Goal: Transaction & Acquisition: Purchase product/service

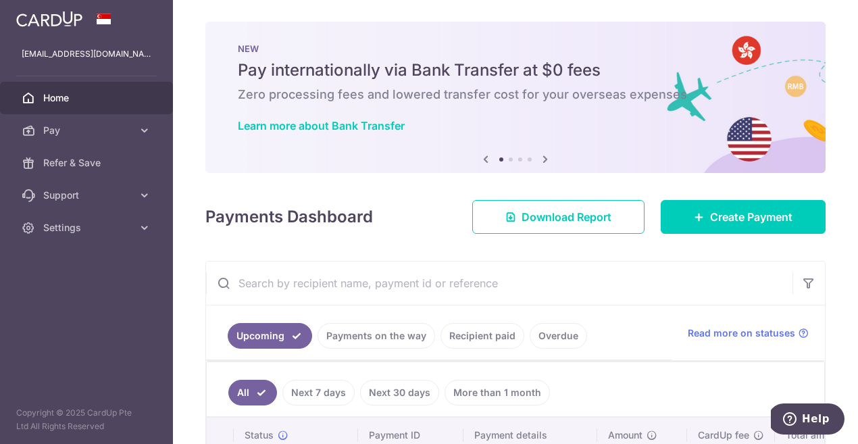
scroll to position [131, 0]
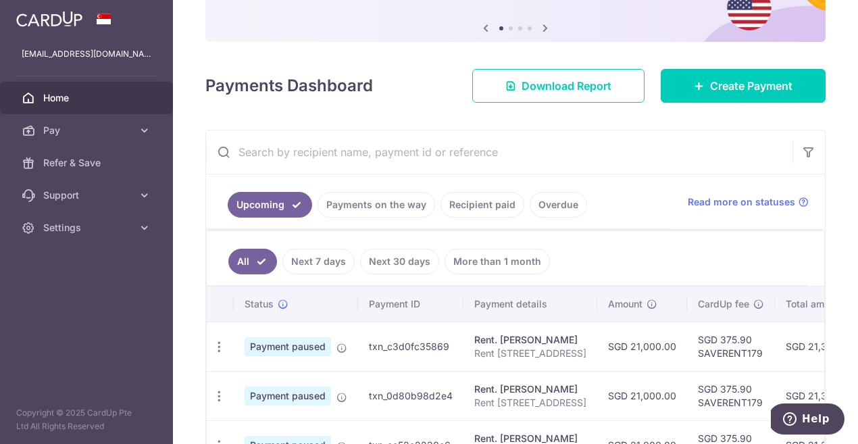
click at [496, 209] on link "Recipient paid" at bounding box center [482, 205] width 84 height 26
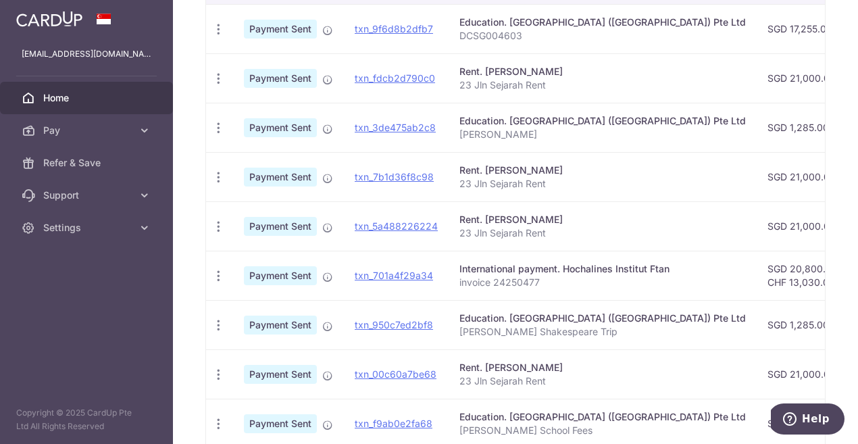
scroll to position [398, 0]
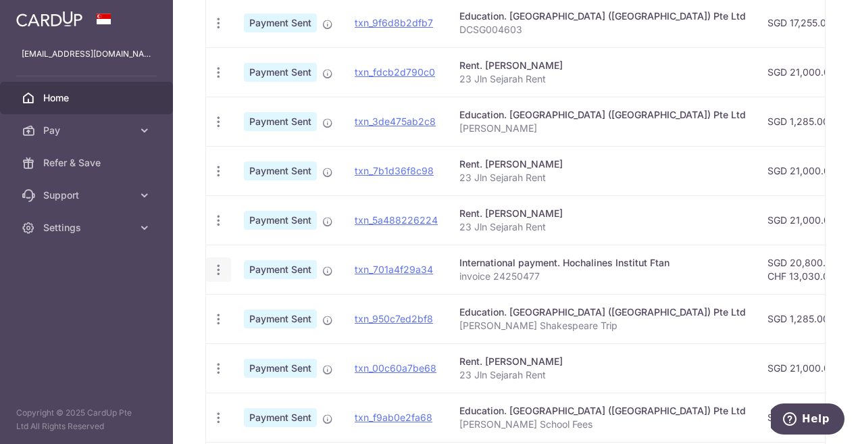
click at [219, 269] on icon "button" at bounding box center [218, 270] width 14 height 14
click at [756, 276] on td "SGD 20,800.93 CHF 13,030.00" at bounding box center [802, 268] width 92 height 49
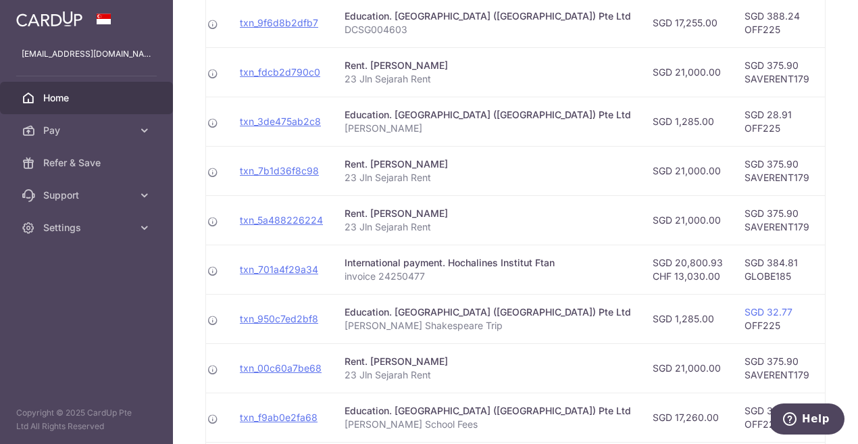
scroll to position [0, 128]
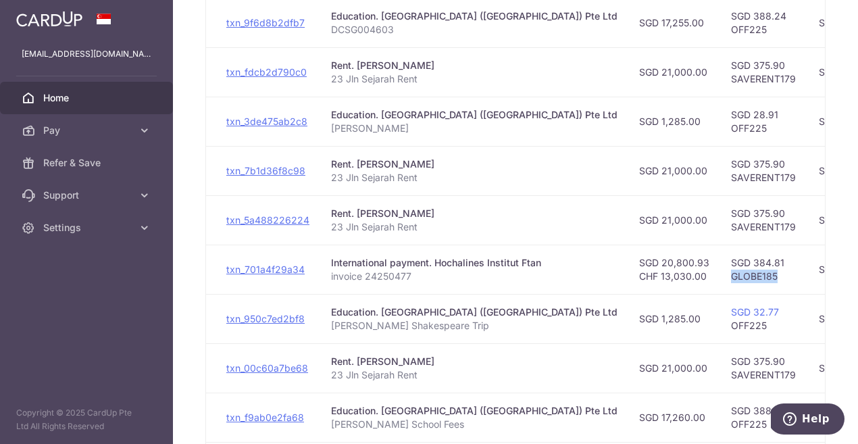
drag, startPoint x: 707, startPoint y: 275, endPoint x: 654, endPoint y: 271, distance: 52.8
click at [720, 271] on td "SGD 384.81 GLOBE185" at bounding box center [764, 268] width 88 height 49
copy td "GLOBE185"
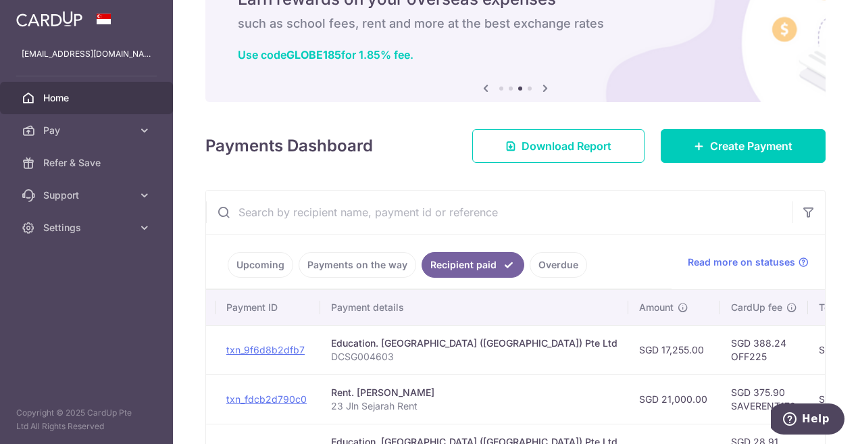
scroll to position [0, 0]
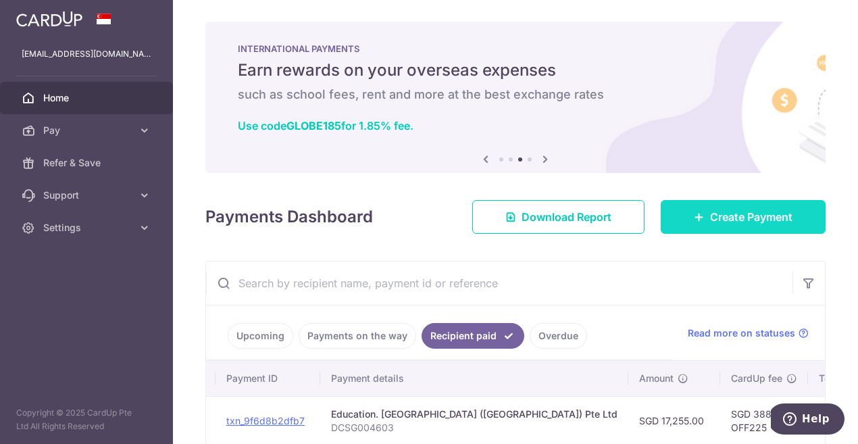
click at [725, 218] on span "Create Payment" at bounding box center [751, 217] width 82 height 16
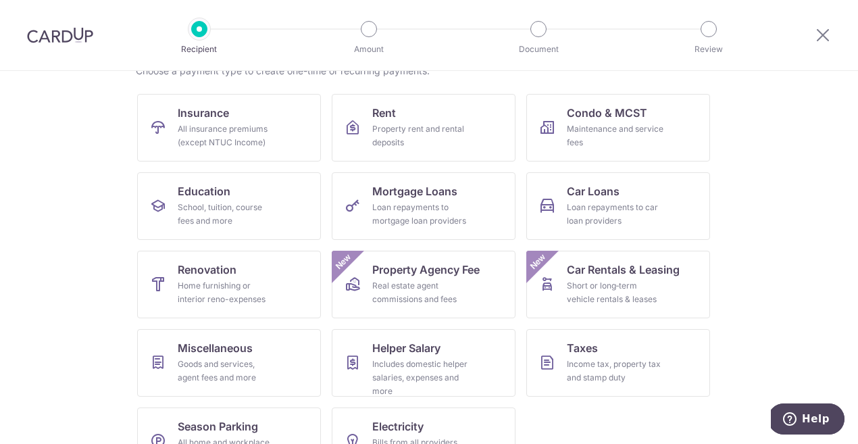
scroll to position [146, 0]
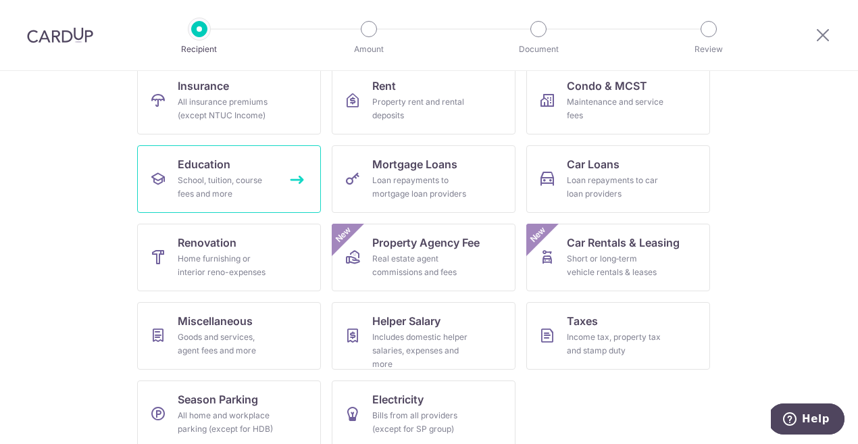
click at [232, 197] on div "School, tuition, course fees and more" at bounding box center [226, 187] width 97 height 27
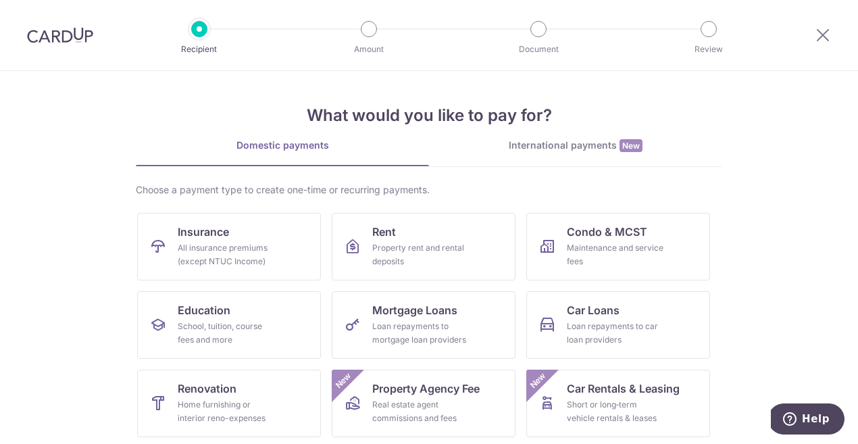
click at [554, 141] on div "International payments New" at bounding box center [575, 145] width 293 height 14
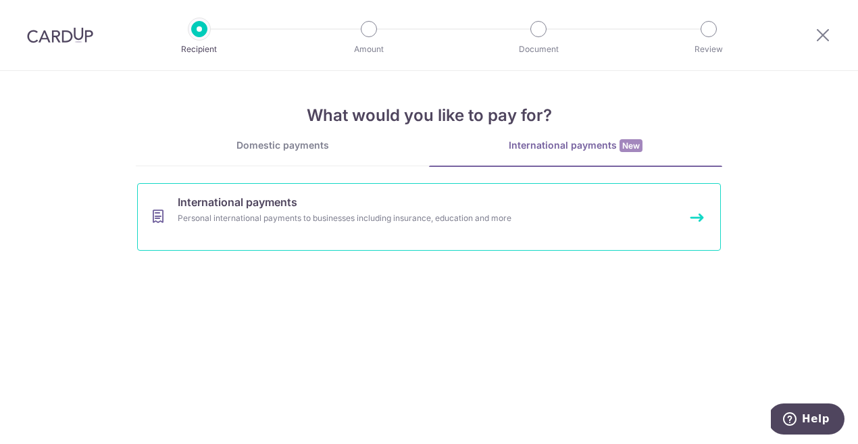
click at [479, 217] on div "Personal international payments to businesses including insurance, education an…" at bounding box center [411, 218] width 467 height 14
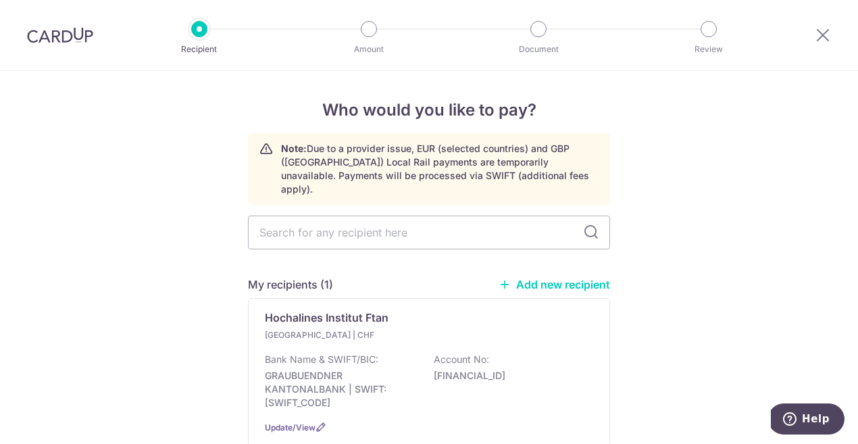
click at [540, 353] on div "Bank Name & SWIFT/BIC: GRAUBUENDNER KANTONALBANK | SWIFT: GRKBCH2270A Account N…" at bounding box center [429, 381] width 328 height 57
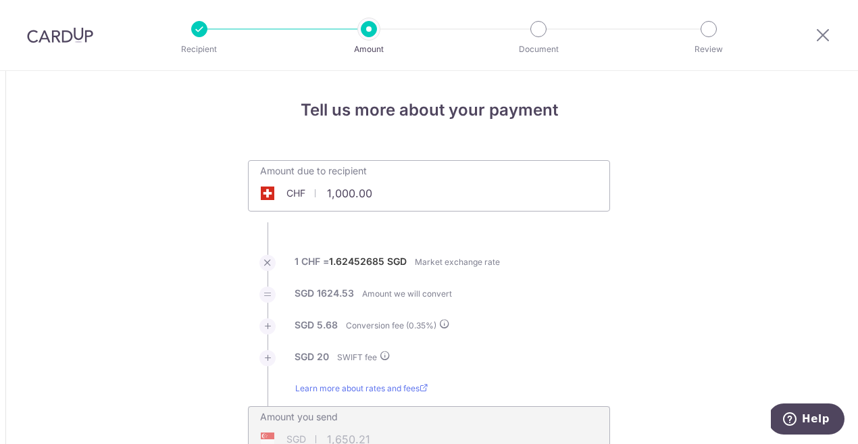
drag, startPoint x: 417, startPoint y: 192, endPoint x: 312, endPoint y: 192, distance: 104.7
click at [312, 192] on div "CHF 1,000.00 1000" at bounding box center [353, 193] width 209 height 31
type input "13,030.00"
type input "21,261.79"
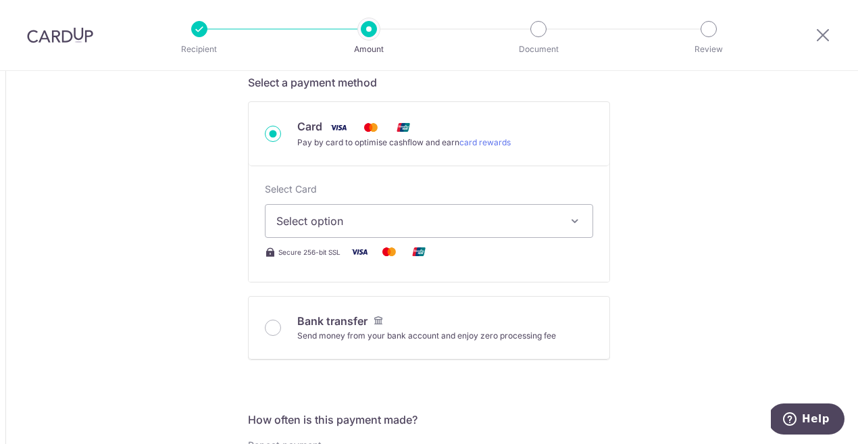
scroll to position [442, 0]
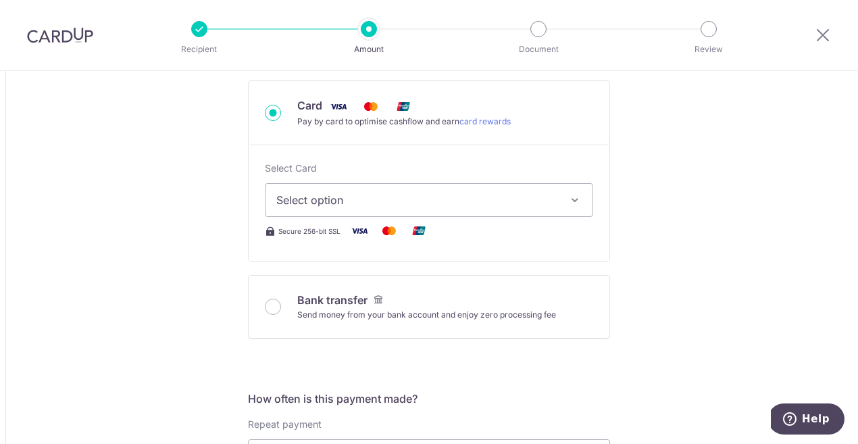
click at [525, 190] on button "Select option" at bounding box center [429, 200] width 328 height 34
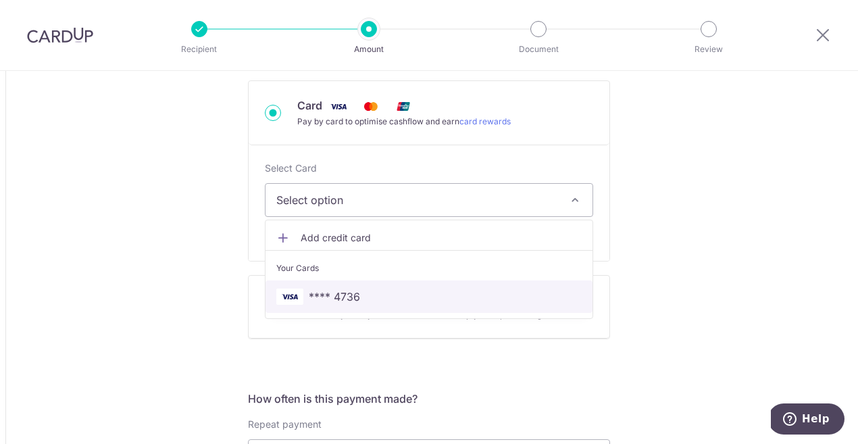
click at [412, 299] on span "**** 4736" at bounding box center [428, 296] width 305 height 16
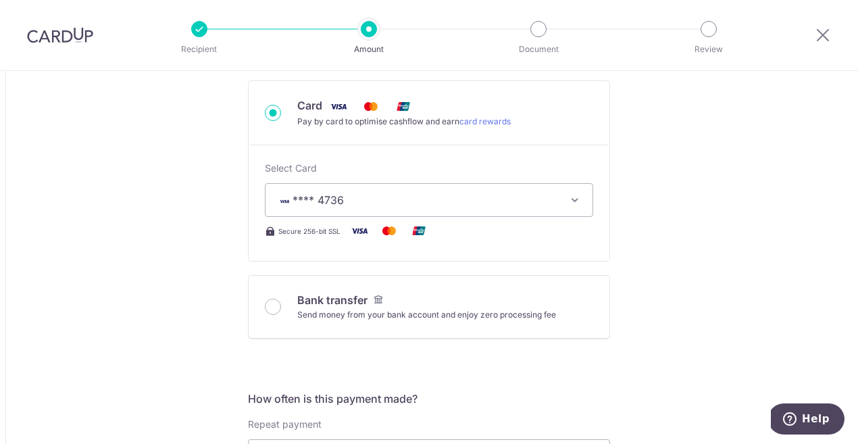
type input "13,030.00"
type input "21,262.31"
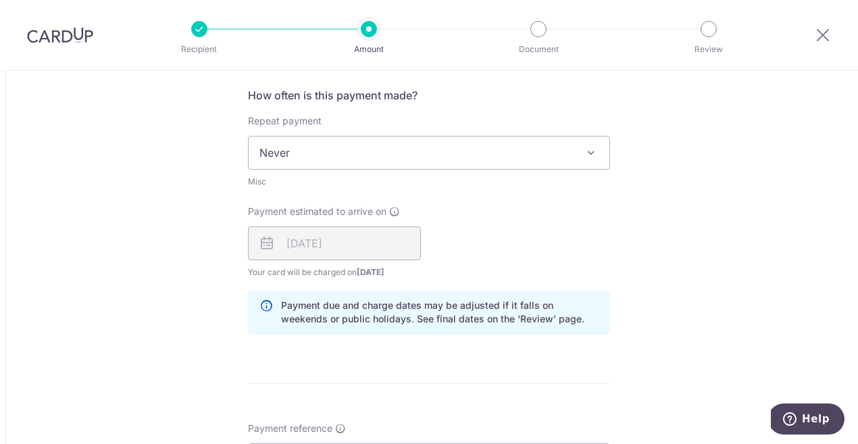
scroll to position [758, 0]
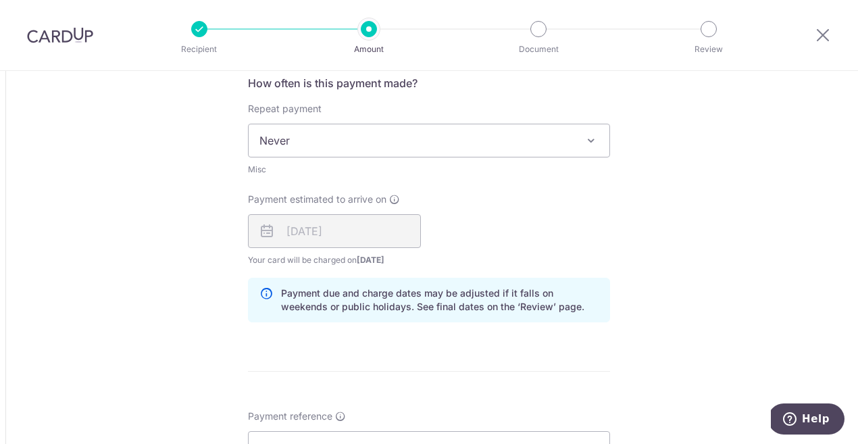
click at [318, 234] on div "10/10/2025" at bounding box center [334, 231] width 173 height 34
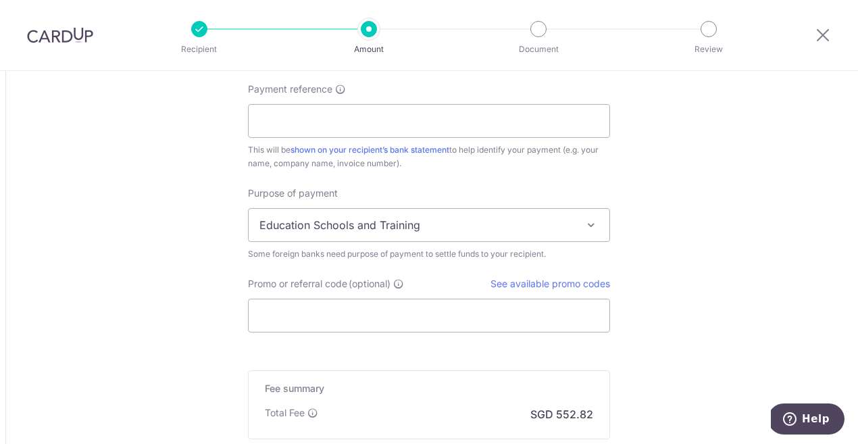
scroll to position [1099, 0]
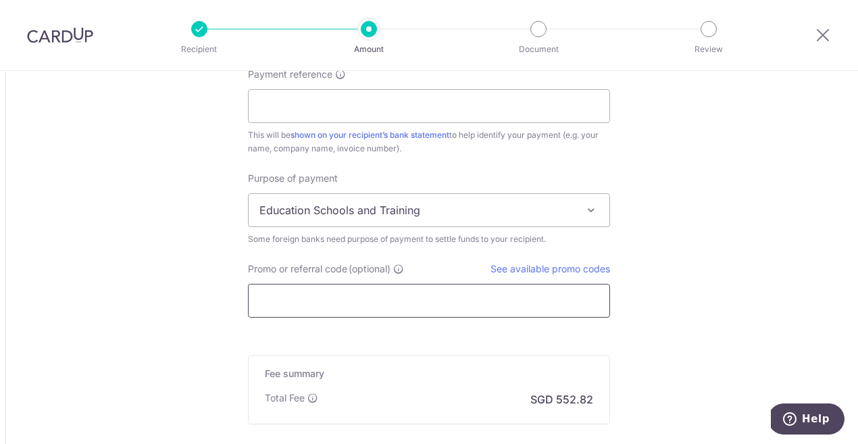
click at [570, 301] on input "Promo or referral code (optional)" at bounding box center [429, 301] width 362 height 34
paste input "GLOBE185"
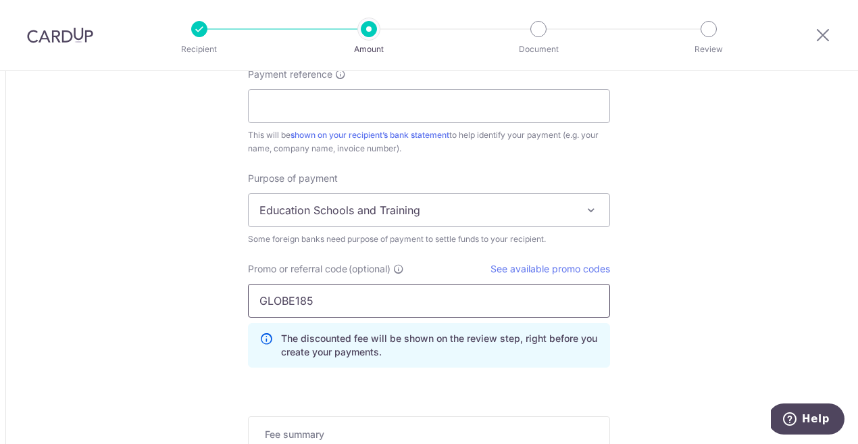
click at [570, 301] on input "GLOBE185" at bounding box center [429, 301] width 362 height 34
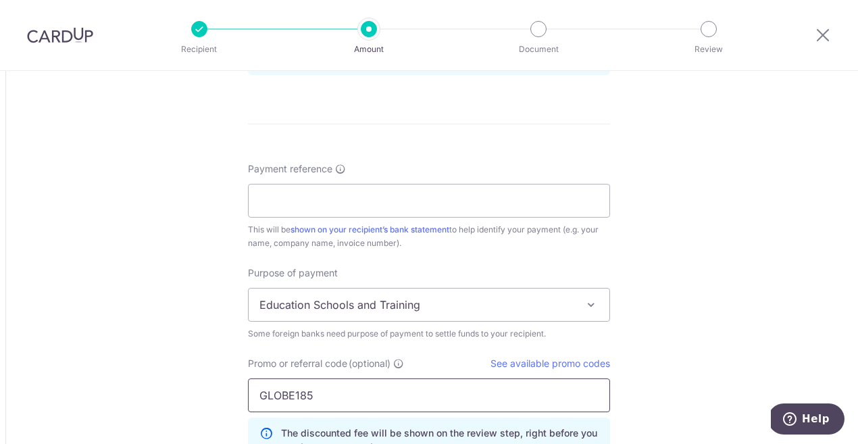
scroll to position [993, 0]
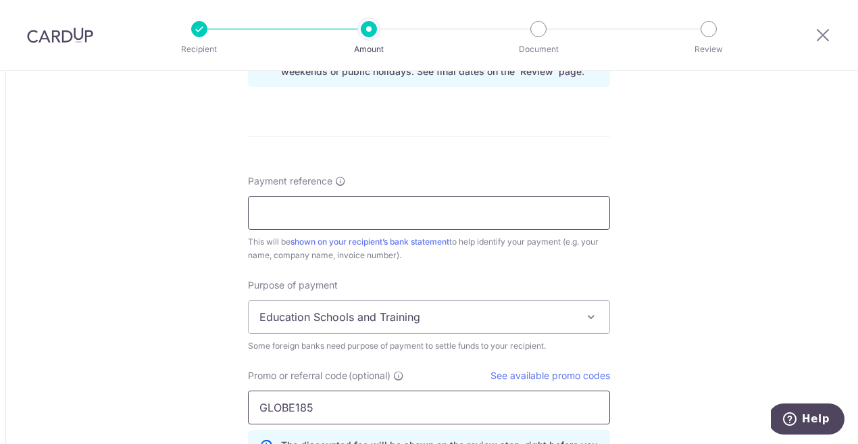
type input "GLOBE185"
click at [464, 206] on input "Payment reference" at bounding box center [429, 213] width 362 height 34
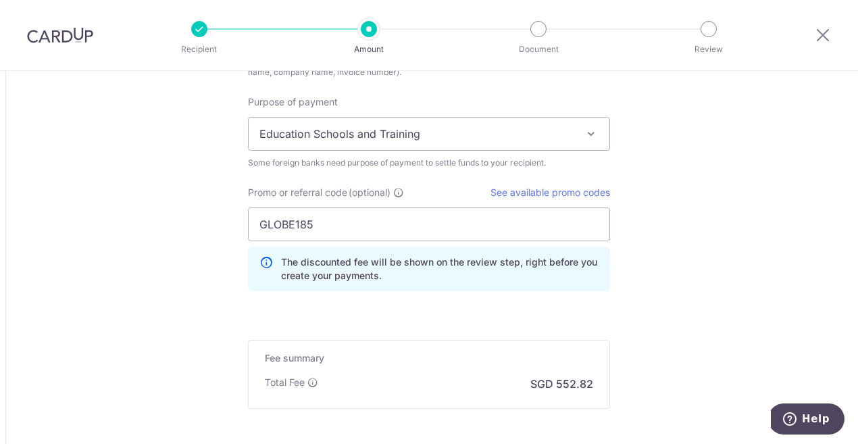
scroll to position [1314, 0]
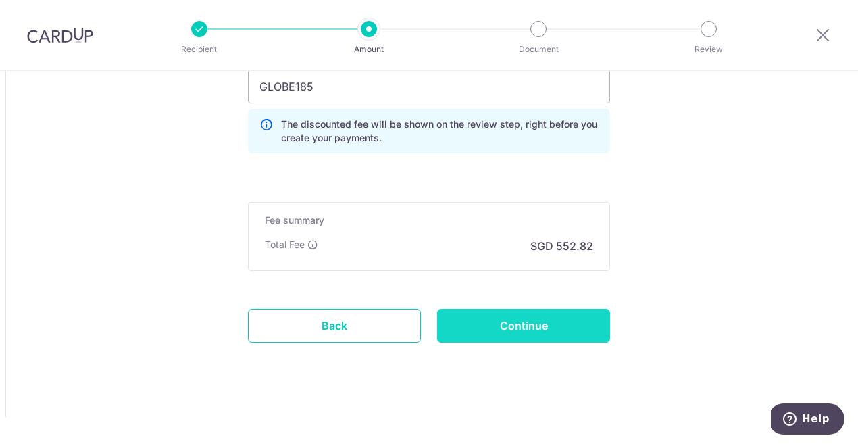
type input "Olivia Carroll SNOW"
click at [562, 326] on input "Continue" at bounding box center [523, 326] width 173 height 34
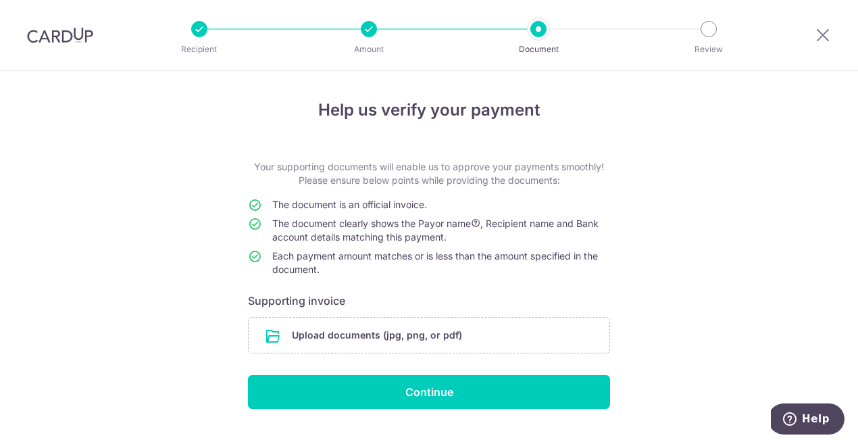
scroll to position [28, 0]
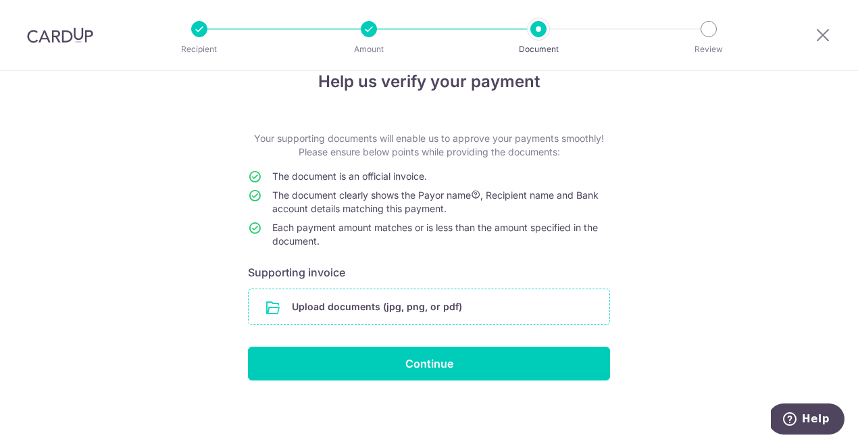
click at [435, 305] on input "file" at bounding box center [429, 306] width 361 height 35
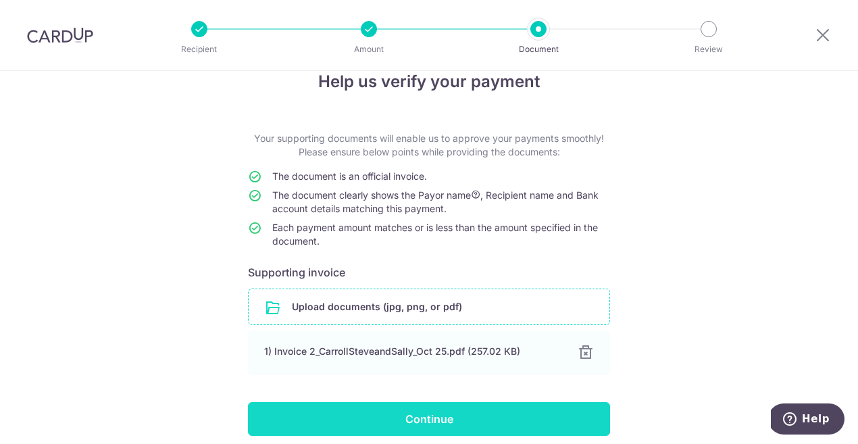
click at [526, 428] on input "Continue" at bounding box center [429, 419] width 362 height 34
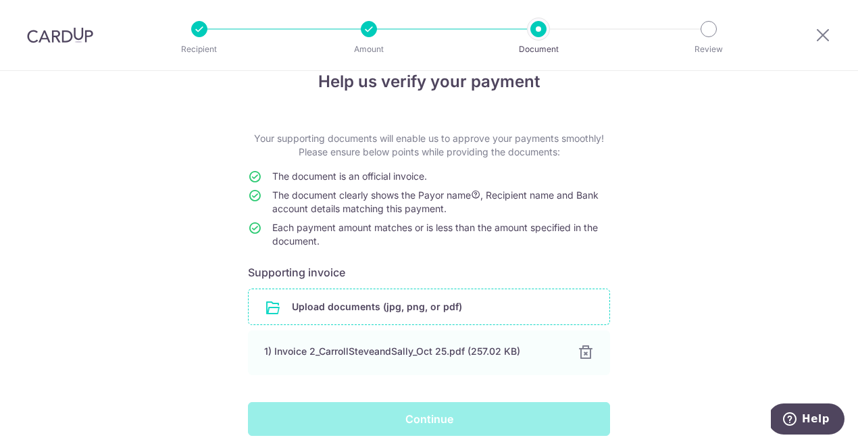
click at [526, 428] on div "Continue" at bounding box center [429, 419] width 378 height 34
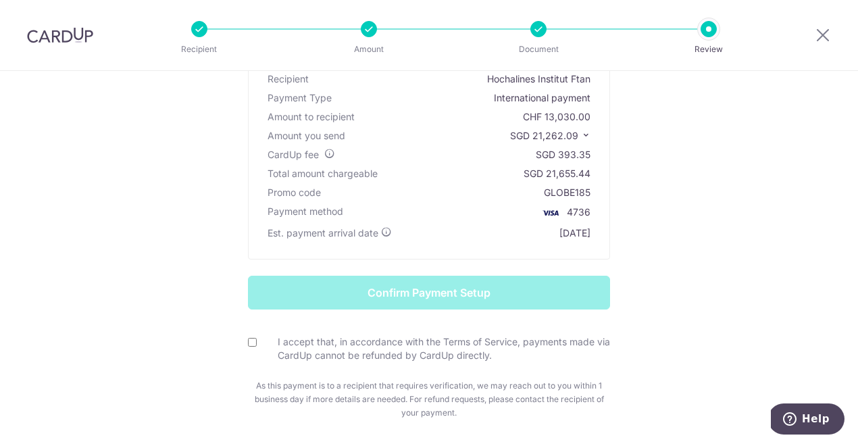
click at [248, 343] on input "I accept that, in accordance with the Terms of Service, payments made via CardU…" at bounding box center [252, 342] width 9 height 9
checkbox input "true"
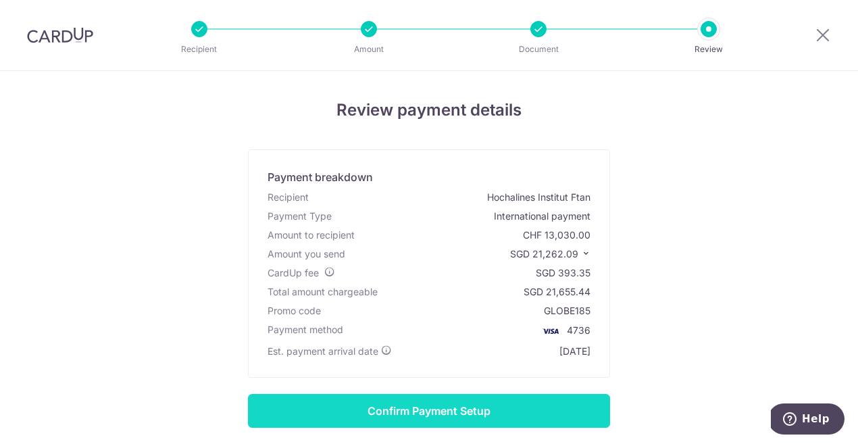
click at [438, 409] on input "Confirm Payment Setup" at bounding box center [429, 411] width 362 height 34
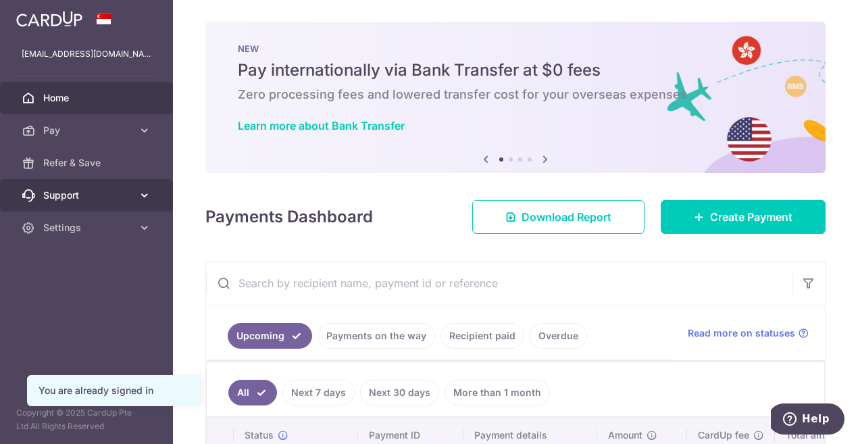
click at [149, 202] on link "Support" at bounding box center [86, 195] width 173 height 32
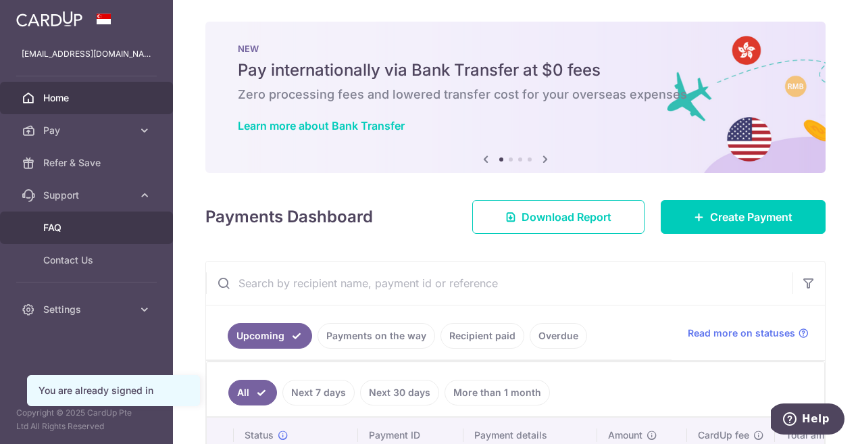
click at [51, 228] on span "FAQ" at bounding box center [87, 228] width 89 height 14
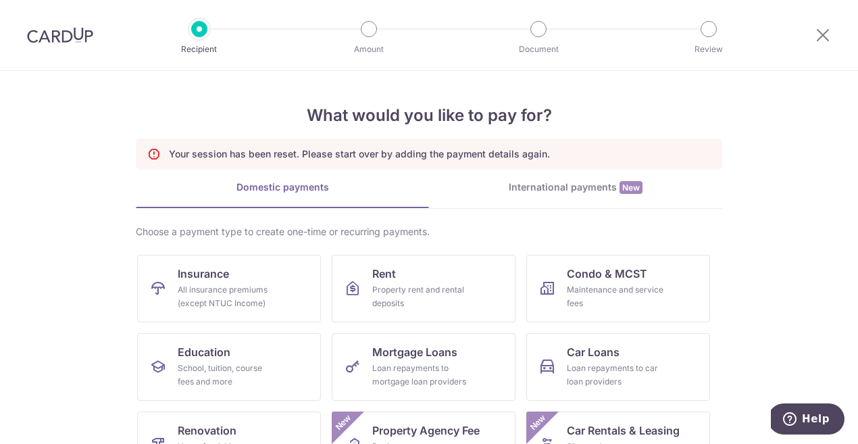
click at [582, 187] on div "International payments New" at bounding box center [575, 187] width 293 height 14
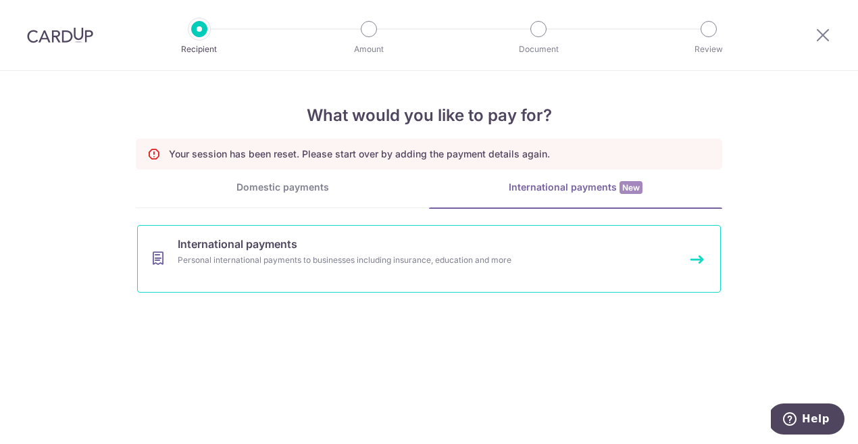
click at [269, 250] on span "International payments" at bounding box center [238, 244] width 120 height 16
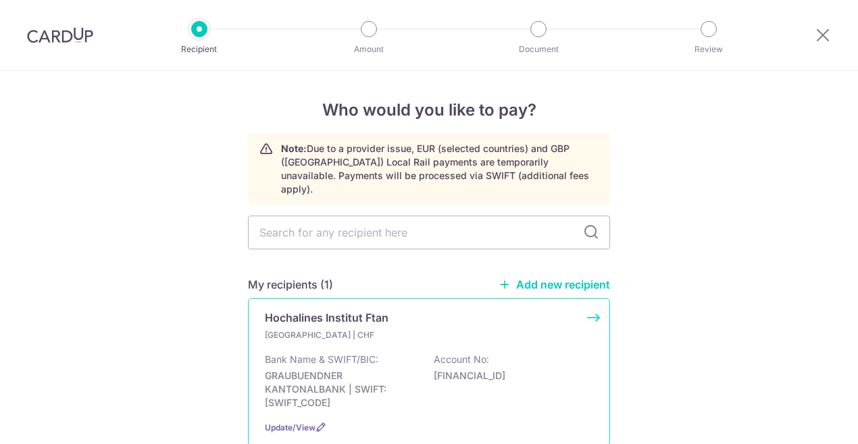
click at [339, 353] on p "Bank Name & SWIFT/BIC:" at bounding box center [321, 360] width 113 height 14
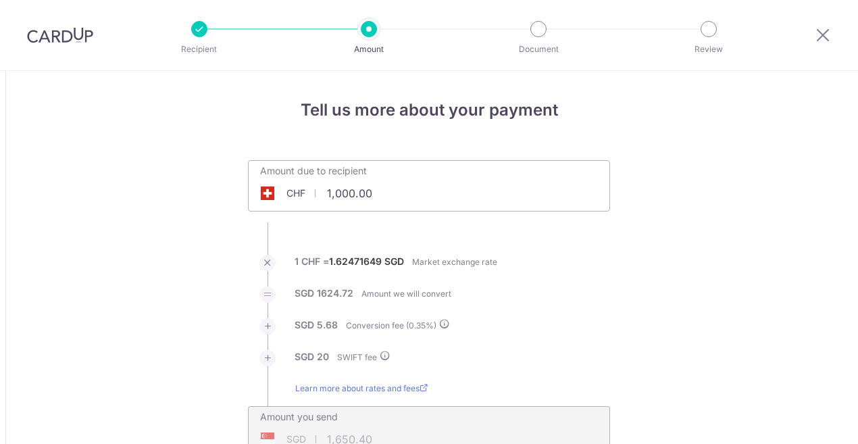
click at [376, 178] on input "1,000.00" at bounding box center [353, 193] width 209 height 31
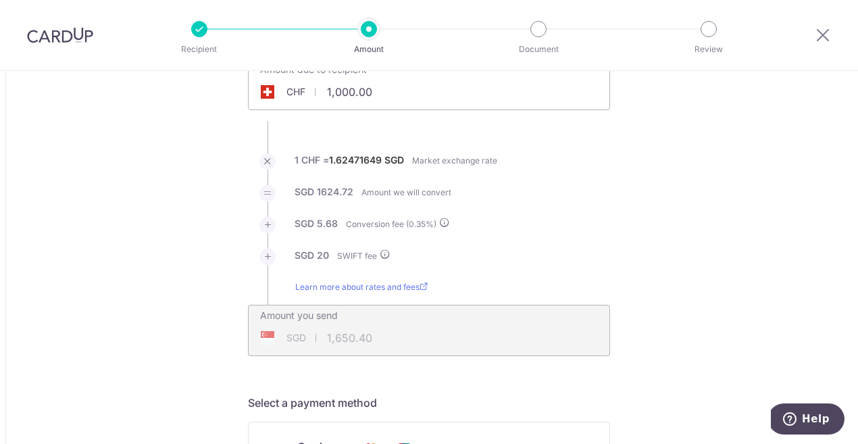
drag, startPoint x: 374, startPoint y: 90, endPoint x: 303, endPoint y: 91, distance: 71.6
click at [303, 91] on div "CHF 1,000.00 1000" at bounding box center [353, 91] width 209 height 31
type input "13,030.00"
type input "21,264.51"
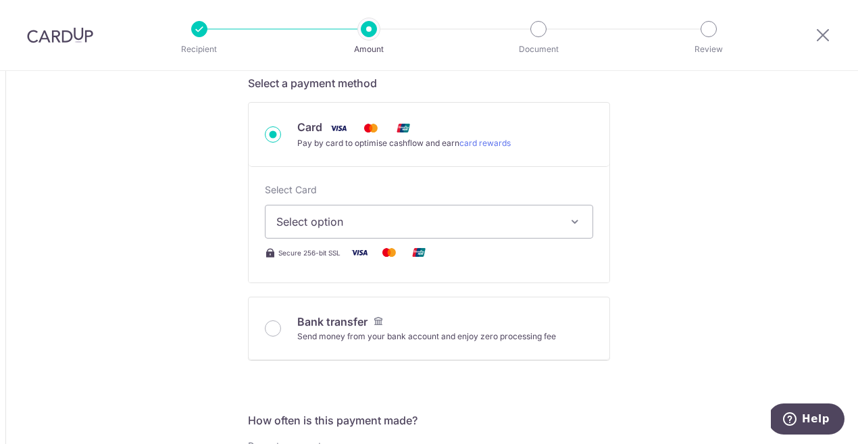
scroll to position [441, 0]
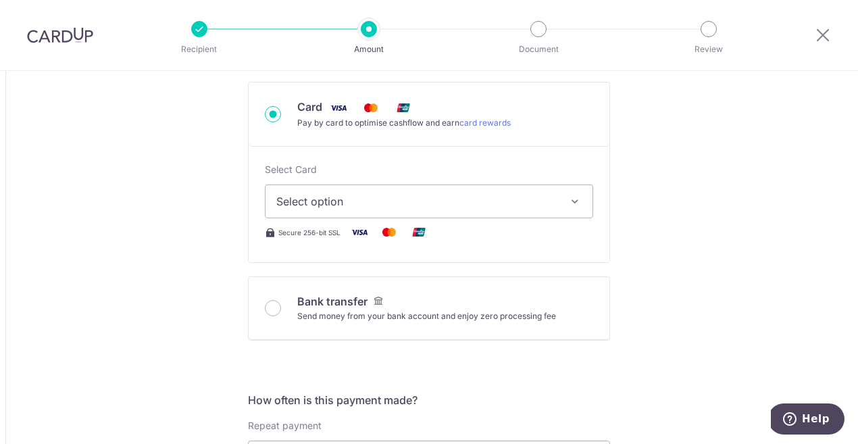
click at [461, 206] on span "Select option" at bounding box center [416, 201] width 281 height 16
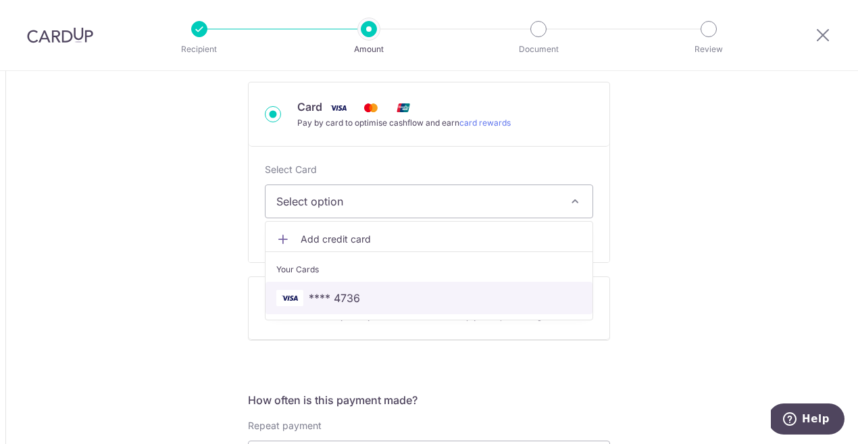
click at [354, 293] on span "**** 4736" at bounding box center [334, 298] width 51 height 16
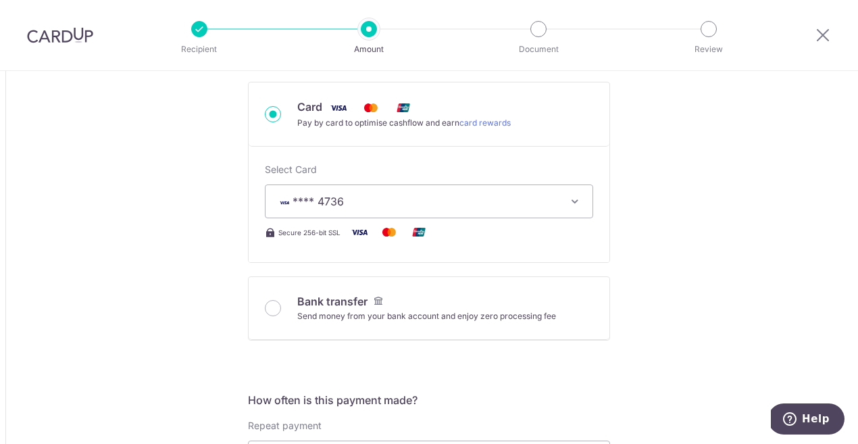
type input "13,030.00"
type input "21,263.46"
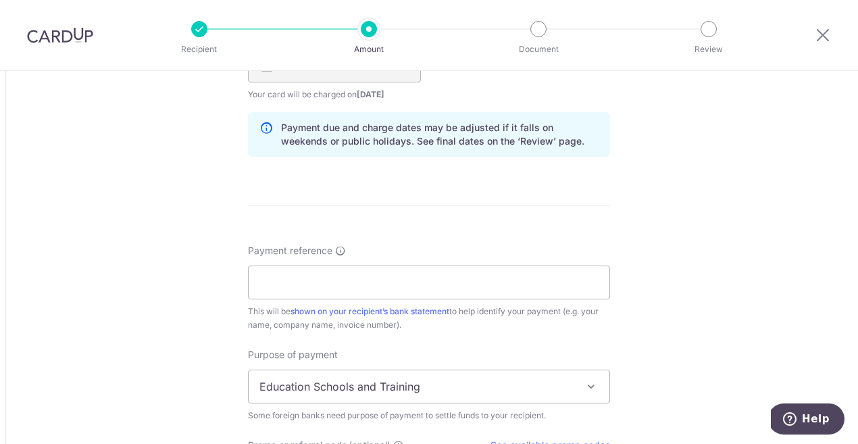
scroll to position [964, 0]
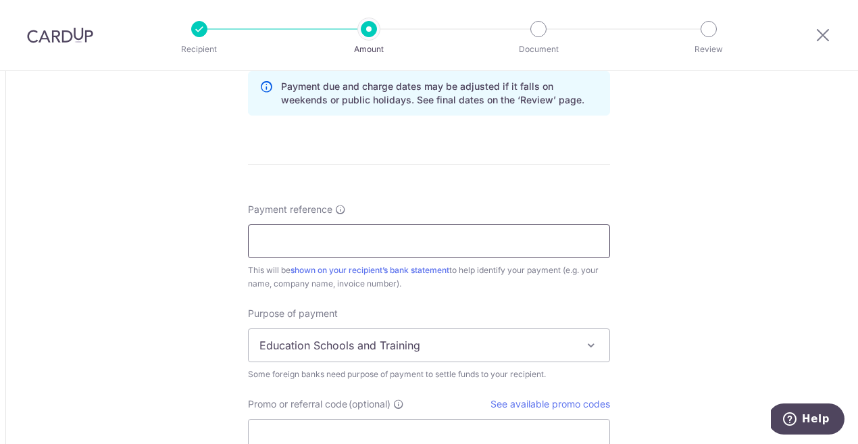
click at [380, 235] on input "Payment reference" at bounding box center [429, 241] width 362 height 34
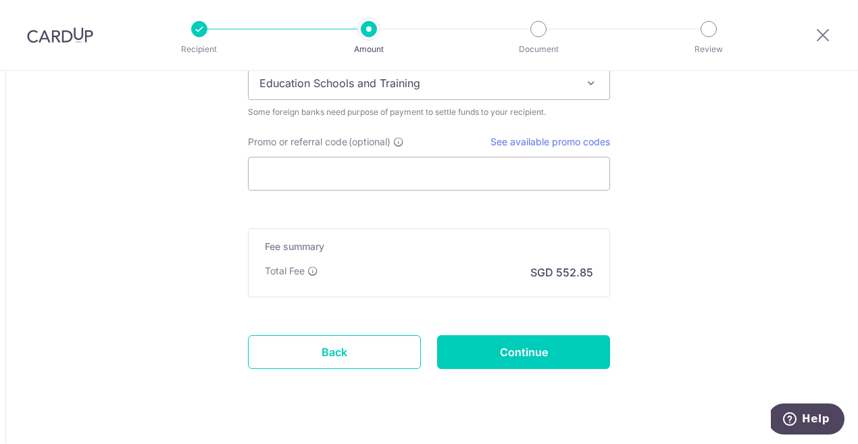
scroll to position [1253, 0]
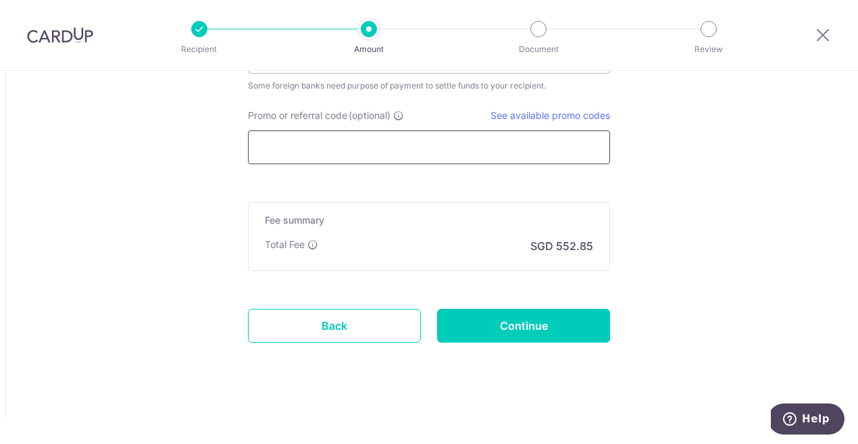
type input "Olivia Carroll SNOW"
click at [367, 142] on input "Promo or referral code (optional)" at bounding box center [429, 147] width 362 height 34
paste input "GLOBE185"
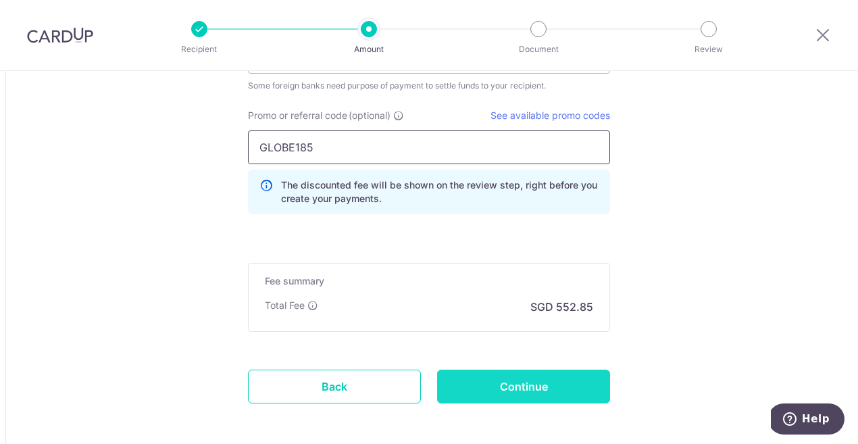
type input "GLOBE185"
click at [546, 384] on input "Continue" at bounding box center [523, 386] width 173 height 34
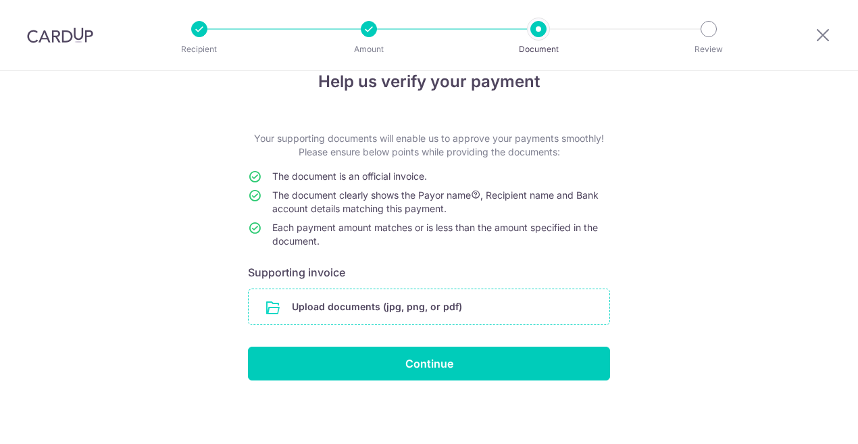
click at [413, 301] on input "file" at bounding box center [429, 306] width 361 height 35
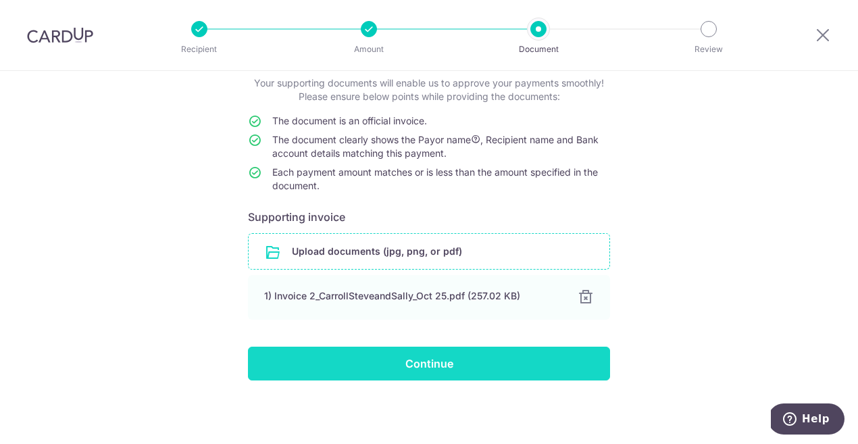
scroll to position [84, 0]
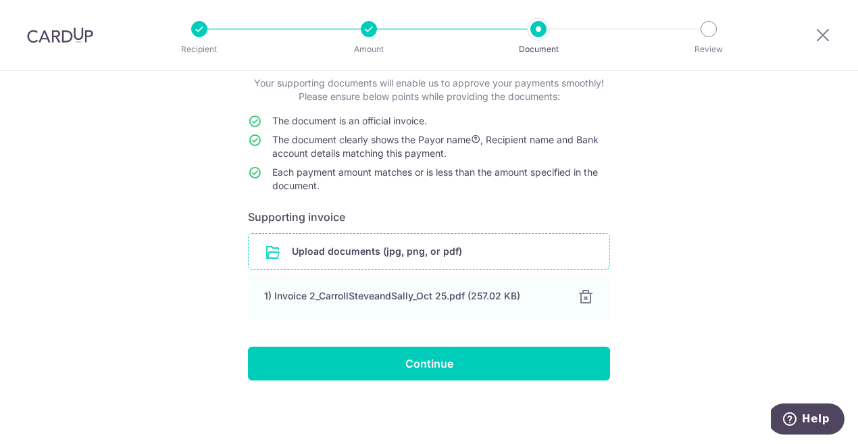
drag, startPoint x: 430, startPoint y: 359, endPoint x: 442, endPoint y: 348, distance: 16.7
click at [430, 359] on input "Continue" at bounding box center [429, 363] width 362 height 34
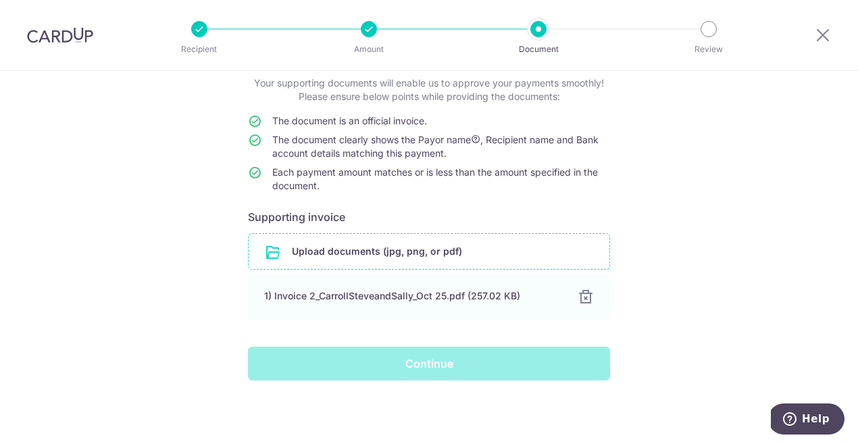
click at [430, 369] on div "Continue" at bounding box center [429, 363] width 378 height 34
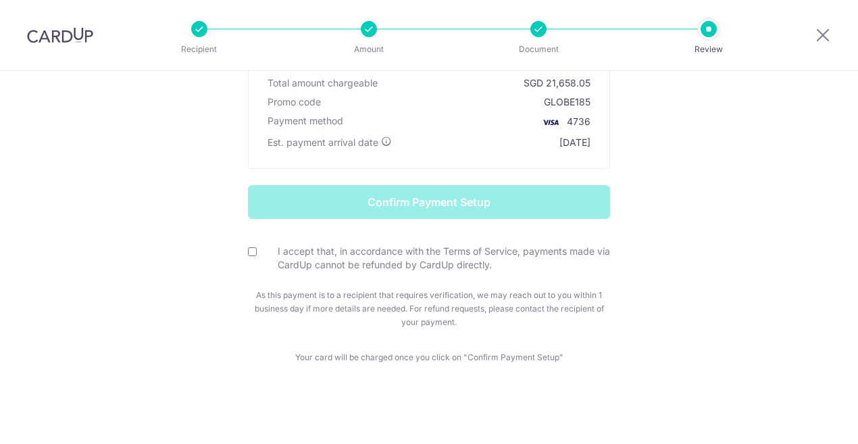
scroll to position [209, 0]
click at [248, 250] on input "I accept that, in accordance with the Terms of Service, payments made via CardU…" at bounding box center [252, 251] width 9 height 9
checkbox input "true"
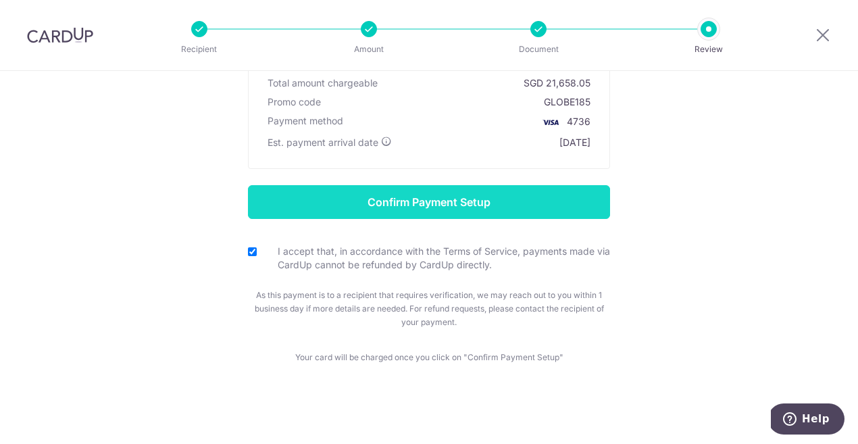
click at [443, 198] on input "Confirm Payment Setup" at bounding box center [429, 202] width 362 height 34
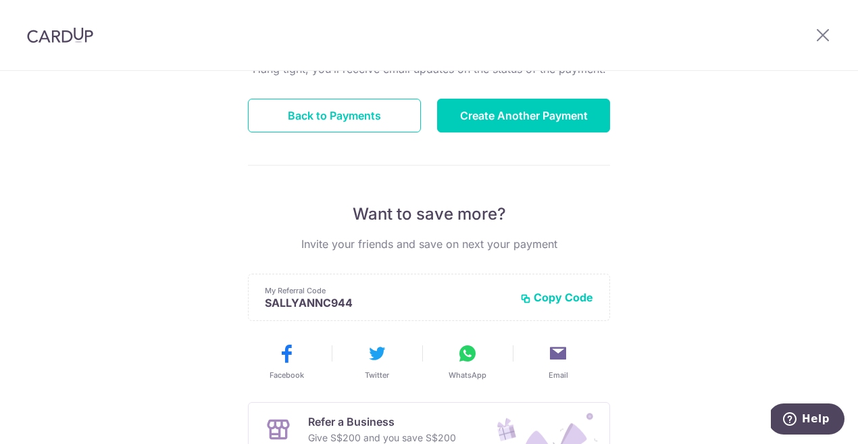
scroll to position [167, 0]
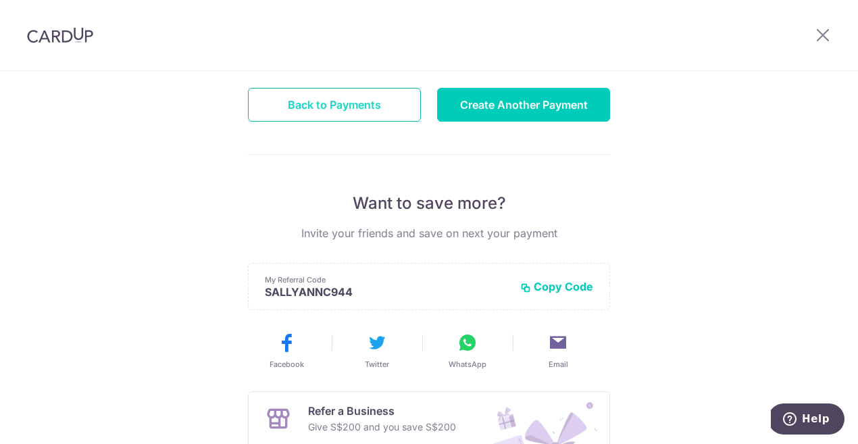
click at [390, 101] on button "Back to Payments" at bounding box center [334, 105] width 173 height 34
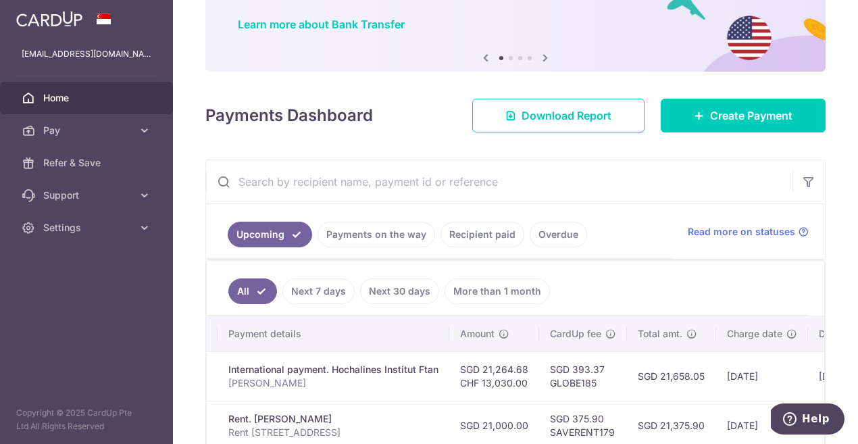
scroll to position [88, 0]
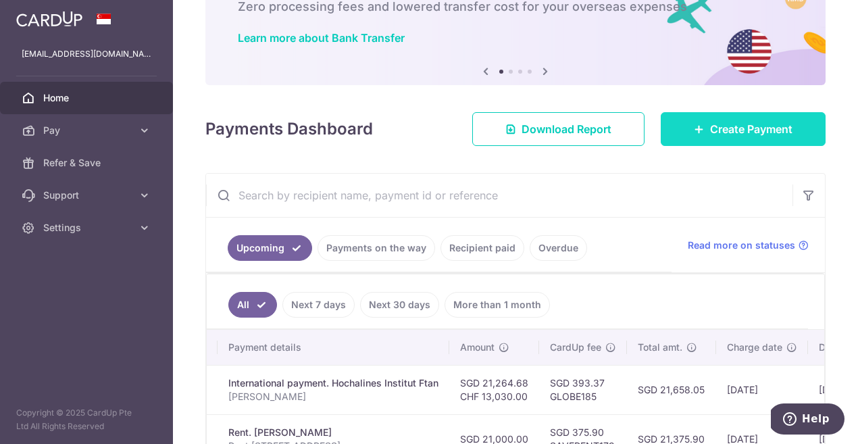
click at [719, 127] on span "Create Payment" at bounding box center [751, 129] width 82 height 16
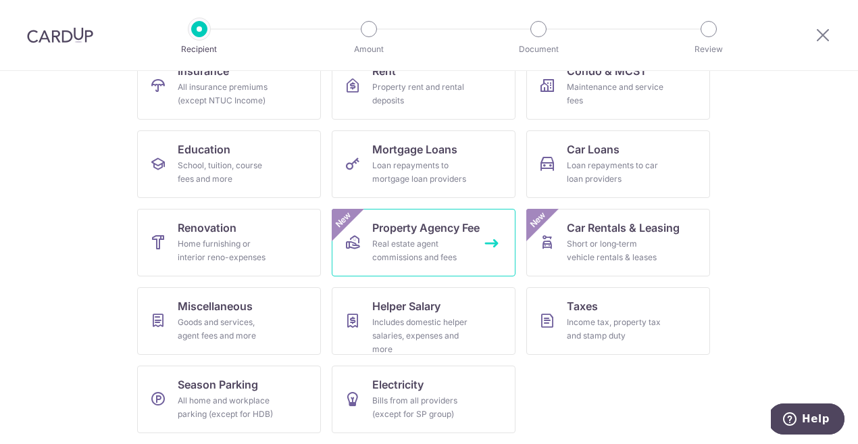
scroll to position [161, 0]
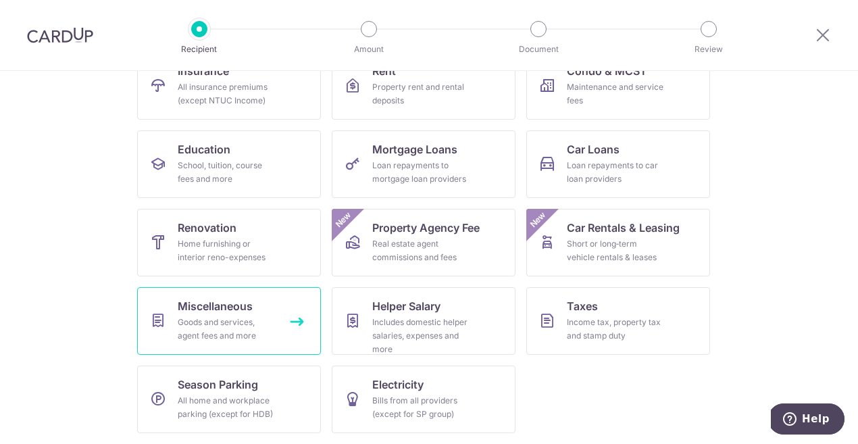
click at [260, 320] on div "Goods and services, agent fees and more" at bounding box center [226, 328] width 97 height 27
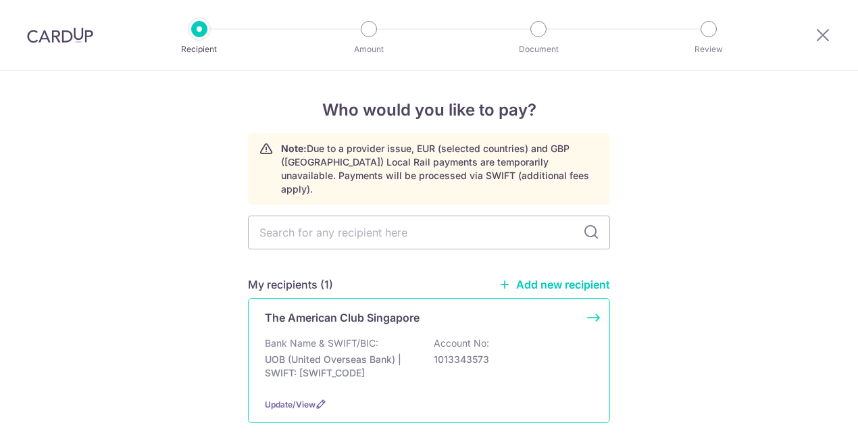
drag, startPoint x: 0, startPoint y: 0, endPoint x: 469, endPoint y: 315, distance: 564.9
click at [469, 315] on div "The American Club Singapore Bank Name & SWIFT/BIC: UOB (United Overseas Bank) |…" at bounding box center [429, 360] width 362 height 125
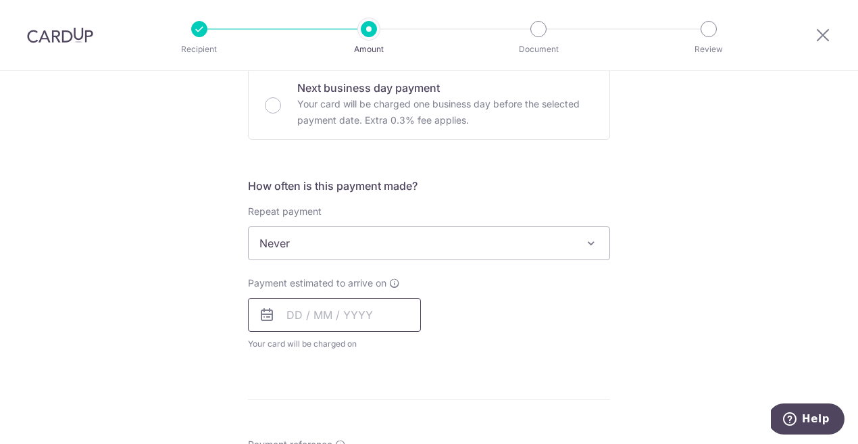
click at [333, 311] on input "text" at bounding box center [334, 315] width 173 height 34
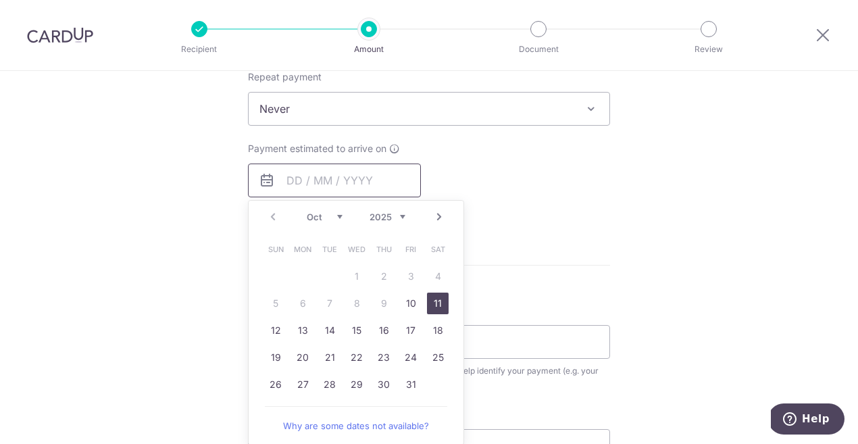
scroll to position [556, 0]
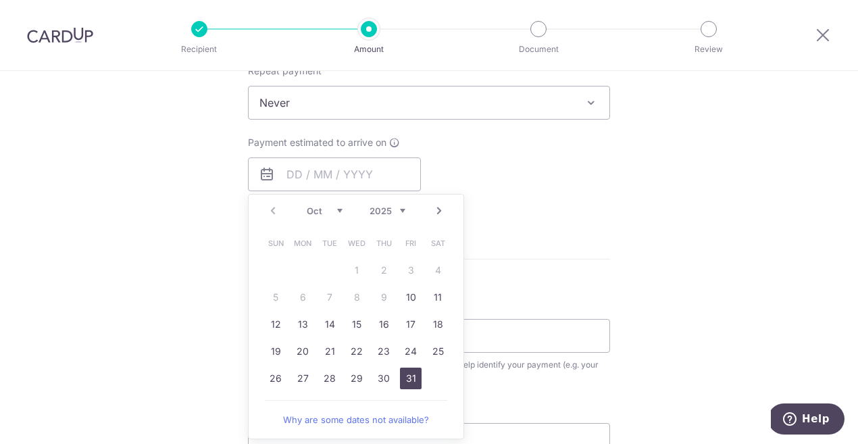
click at [409, 380] on link "31" at bounding box center [411, 378] width 22 height 22
type input "[DATE]"
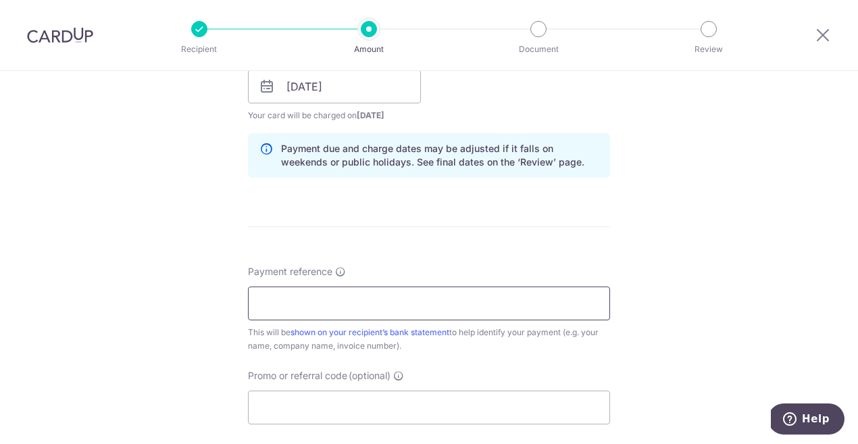
scroll to position [646, 0]
click at [429, 307] on input "Payment reference" at bounding box center [429, 302] width 362 height 34
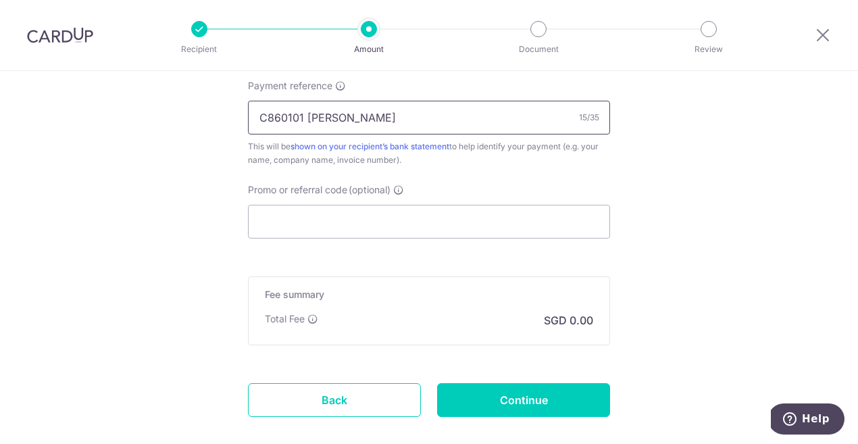
scroll to position [835, 0]
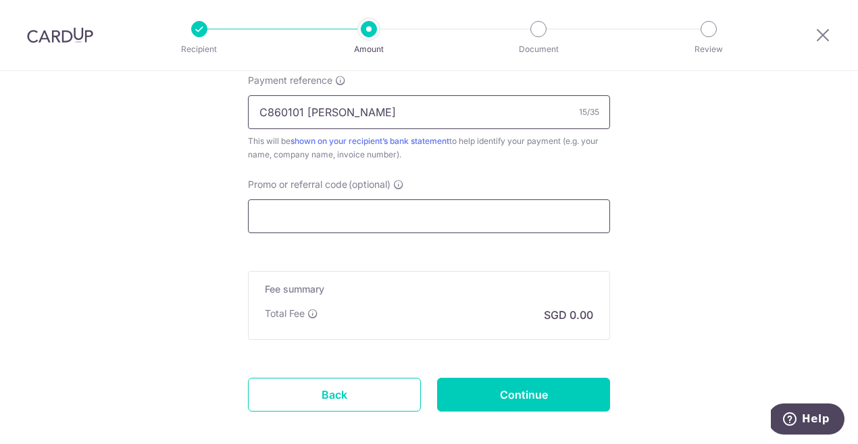
type input "C860101 [PERSON_NAME]"
click at [415, 217] on input "Promo or referral code (optional)" at bounding box center [429, 216] width 362 height 34
paste input "OFF225"
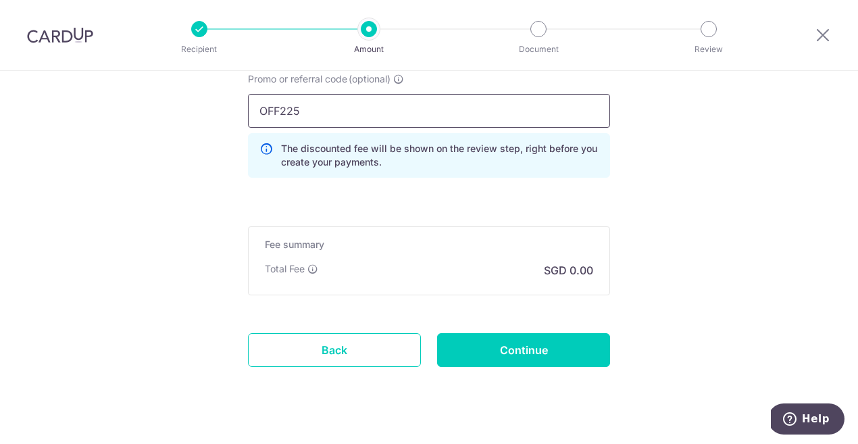
scroll to position [949, 0]
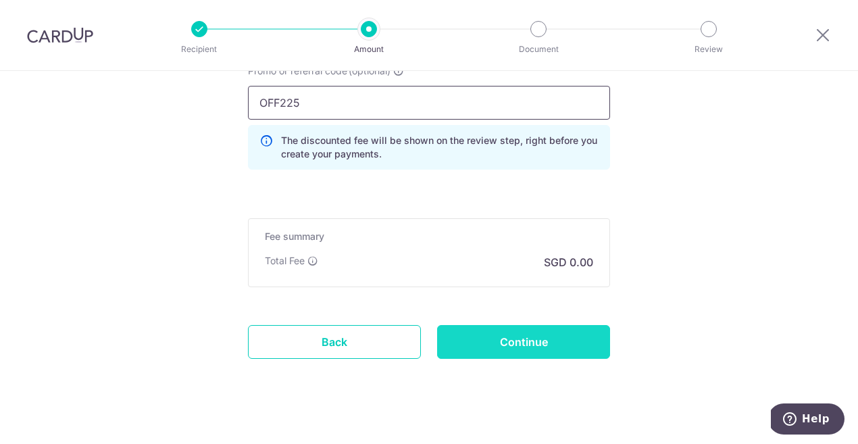
type input "OFF225"
click at [540, 338] on input "Continue" at bounding box center [523, 342] width 173 height 34
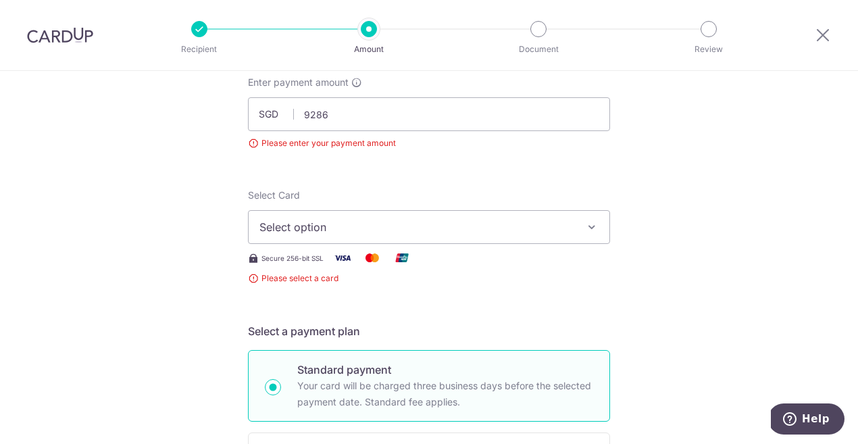
type input "9,286.00"
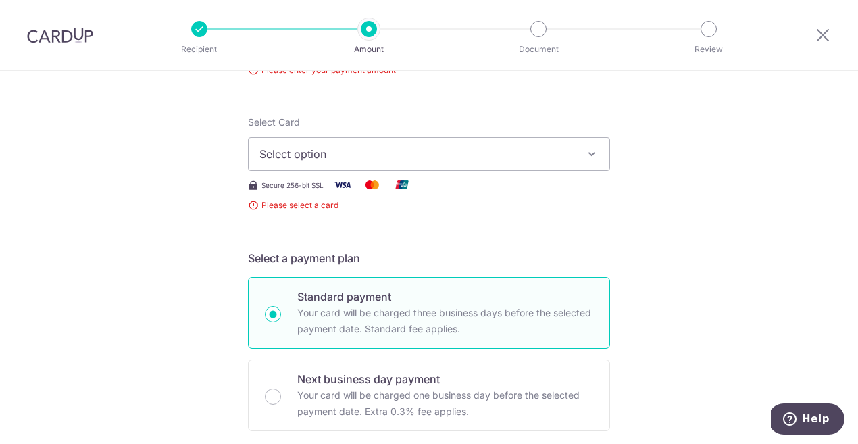
scroll to position [159, 0]
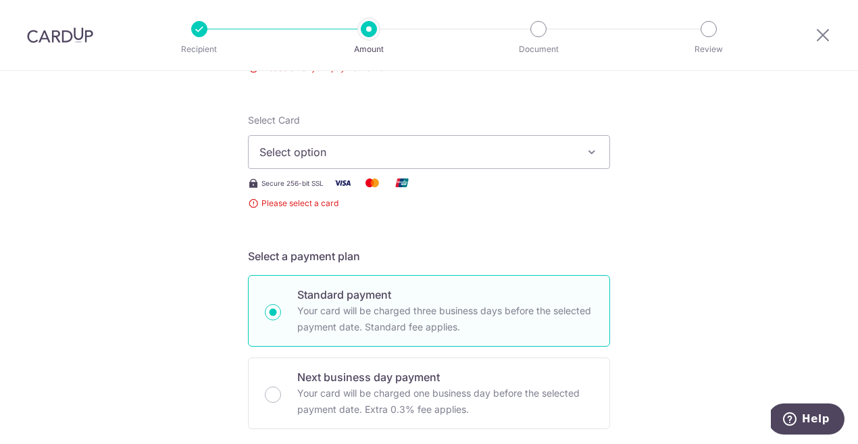
click at [509, 149] on span "Select option" at bounding box center [416, 152] width 315 height 16
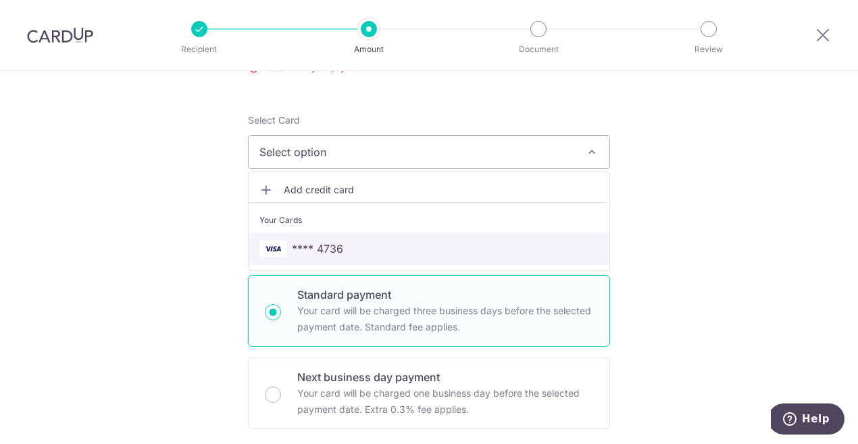
click at [347, 236] on link "**** 4736" at bounding box center [429, 248] width 361 height 32
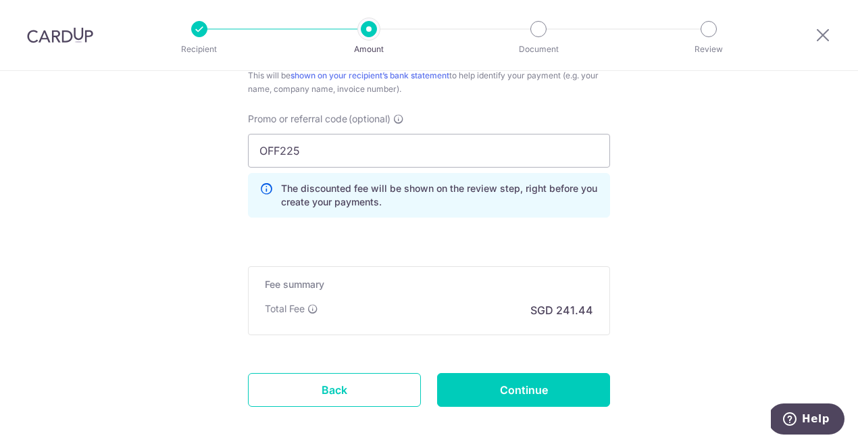
scroll to position [951, 0]
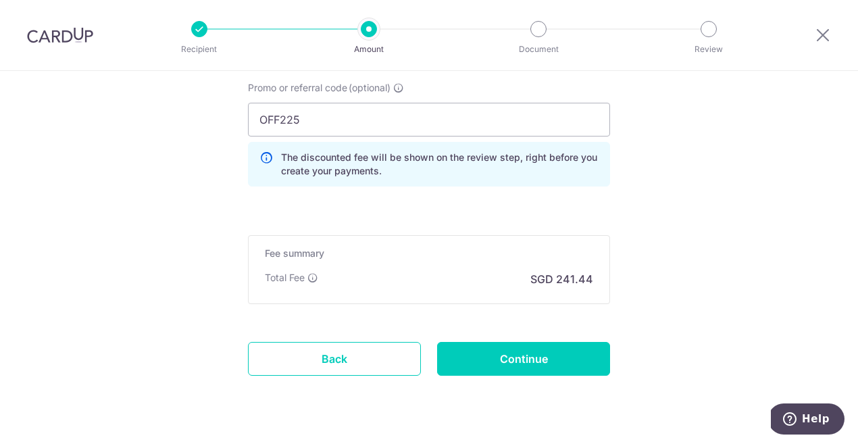
click at [546, 359] on input "Continue" at bounding box center [523, 359] width 173 height 34
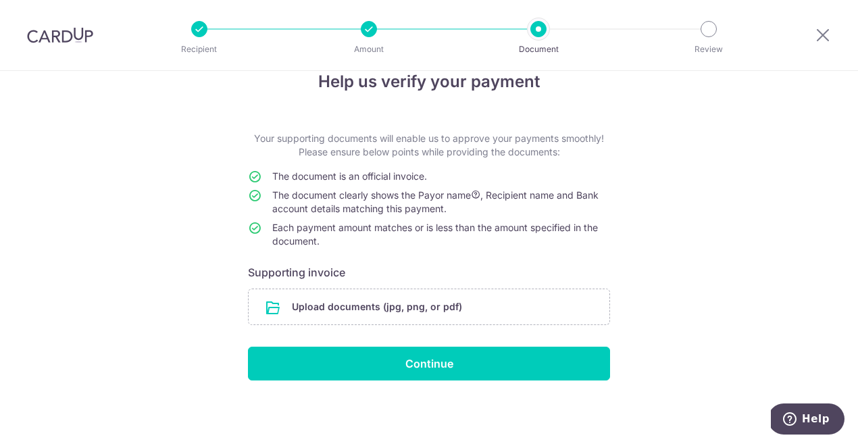
scroll to position [28, 0]
click at [382, 313] on input "file" at bounding box center [429, 306] width 361 height 35
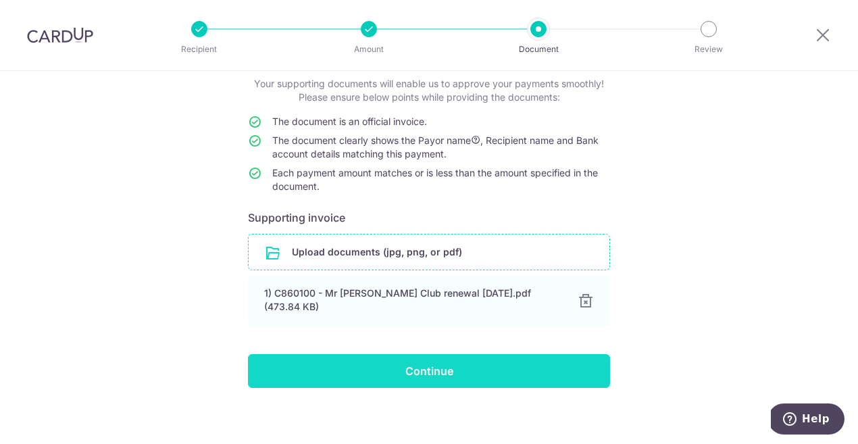
click at [484, 354] on input "Continue" at bounding box center [429, 371] width 362 height 34
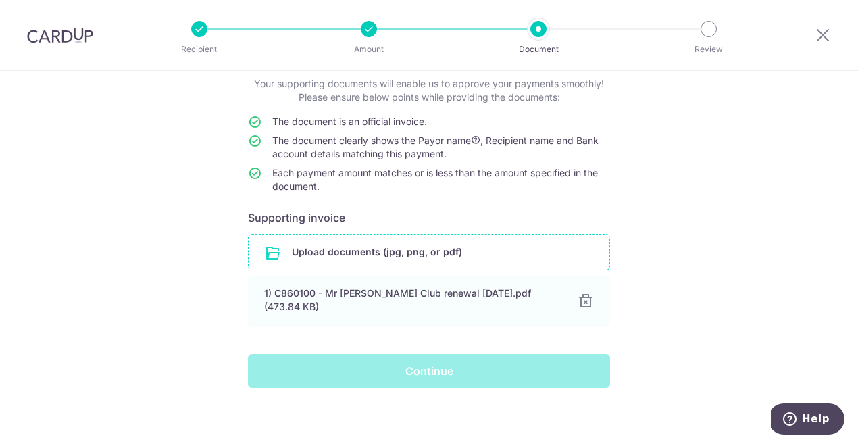
scroll to position [82, 0]
click at [407, 361] on div "Continue" at bounding box center [429, 372] width 378 height 34
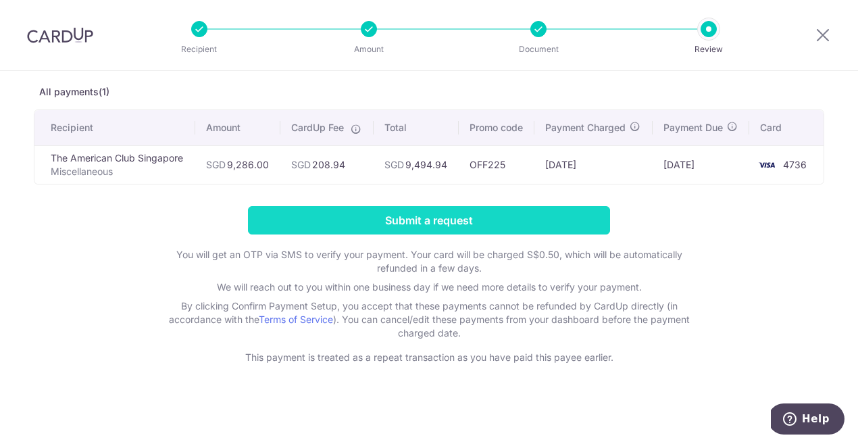
click at [473, 219] on input "Submit a request" at bounding box center [429, 220] width 362 height 28
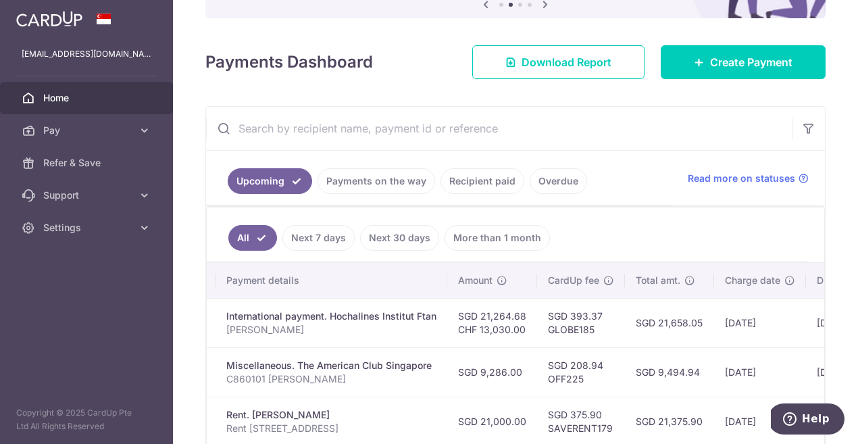
scroll to position [0, 292]
